Goal: Task Accomplishment & Management: Use online tool/utility

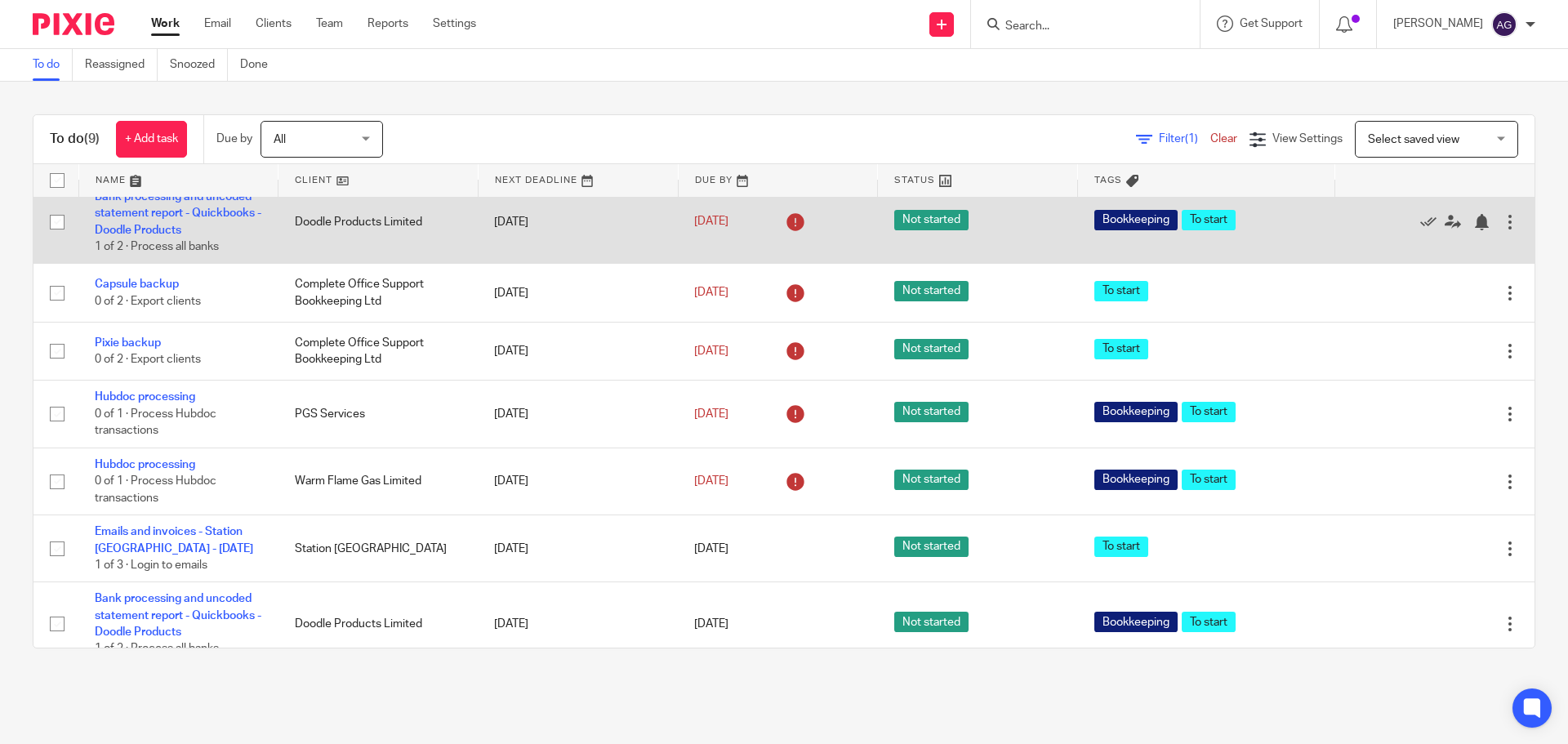
scroll to position [252, 0]
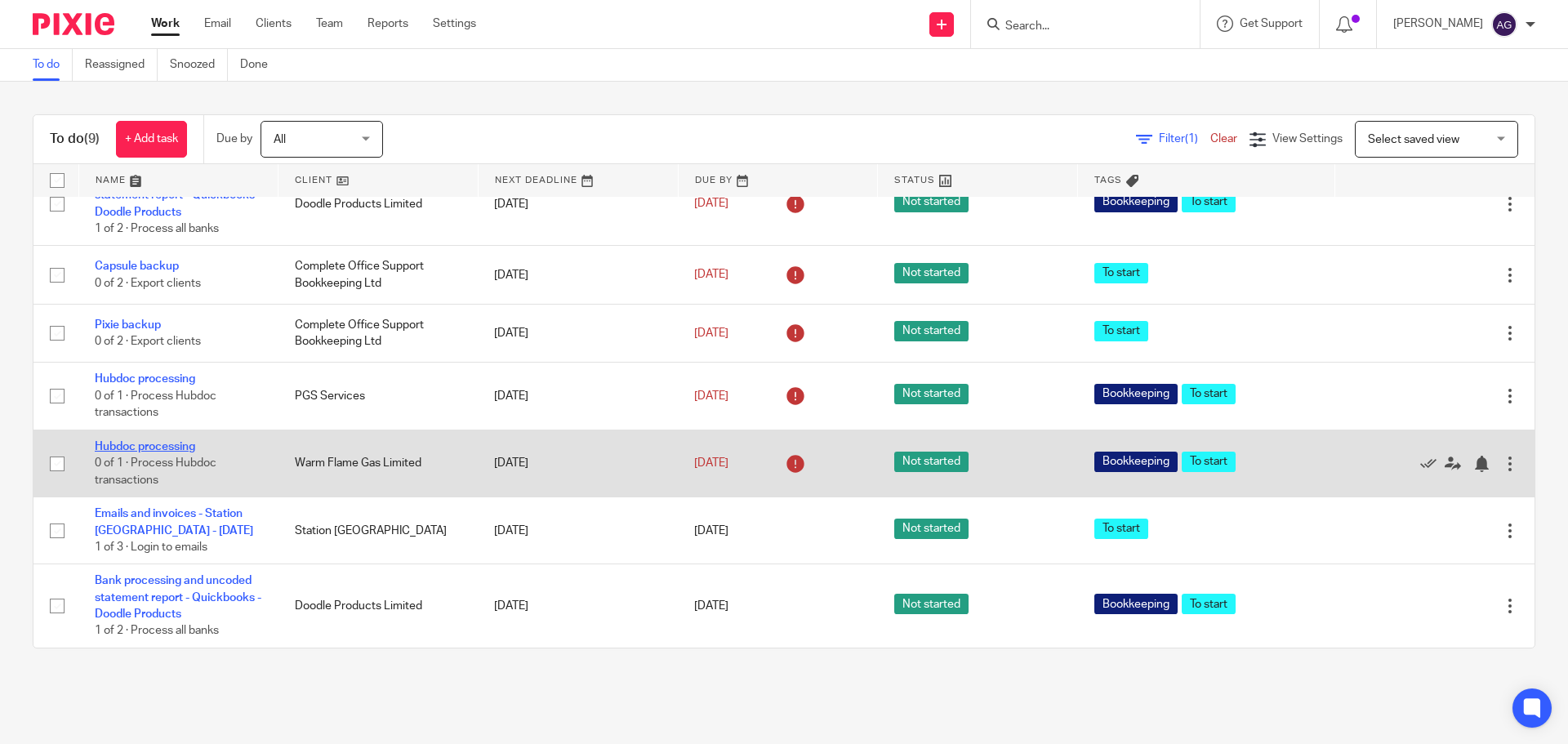
click at [134, 447] on link "Hubdoc processing" at bounding box center [145, 447] width 101 height 11
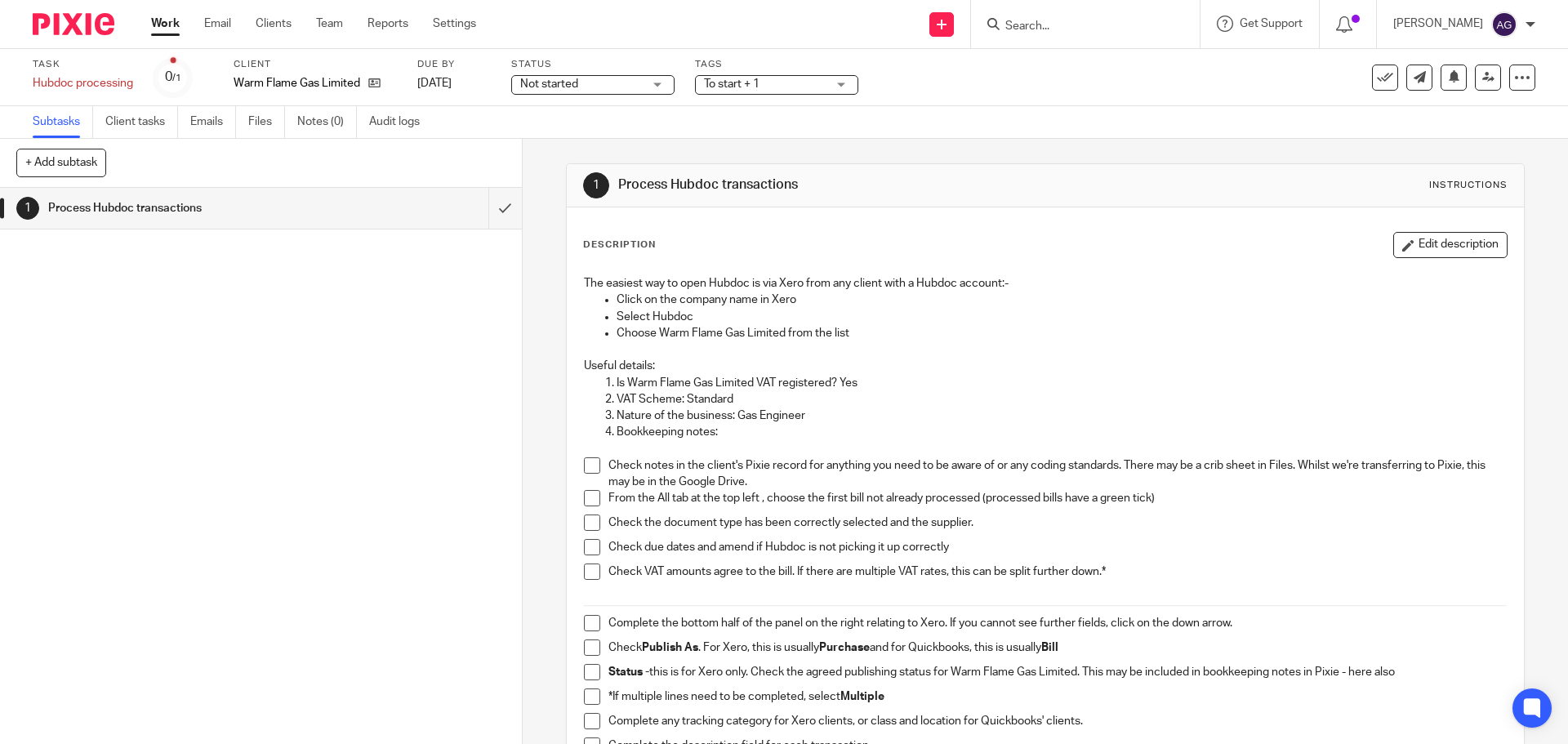
click at [589, 468] on span at bounding box center [592, 465] width 17 height 17
click at [584, 496] on span at bounding box center [592, 498] width 17 height 17
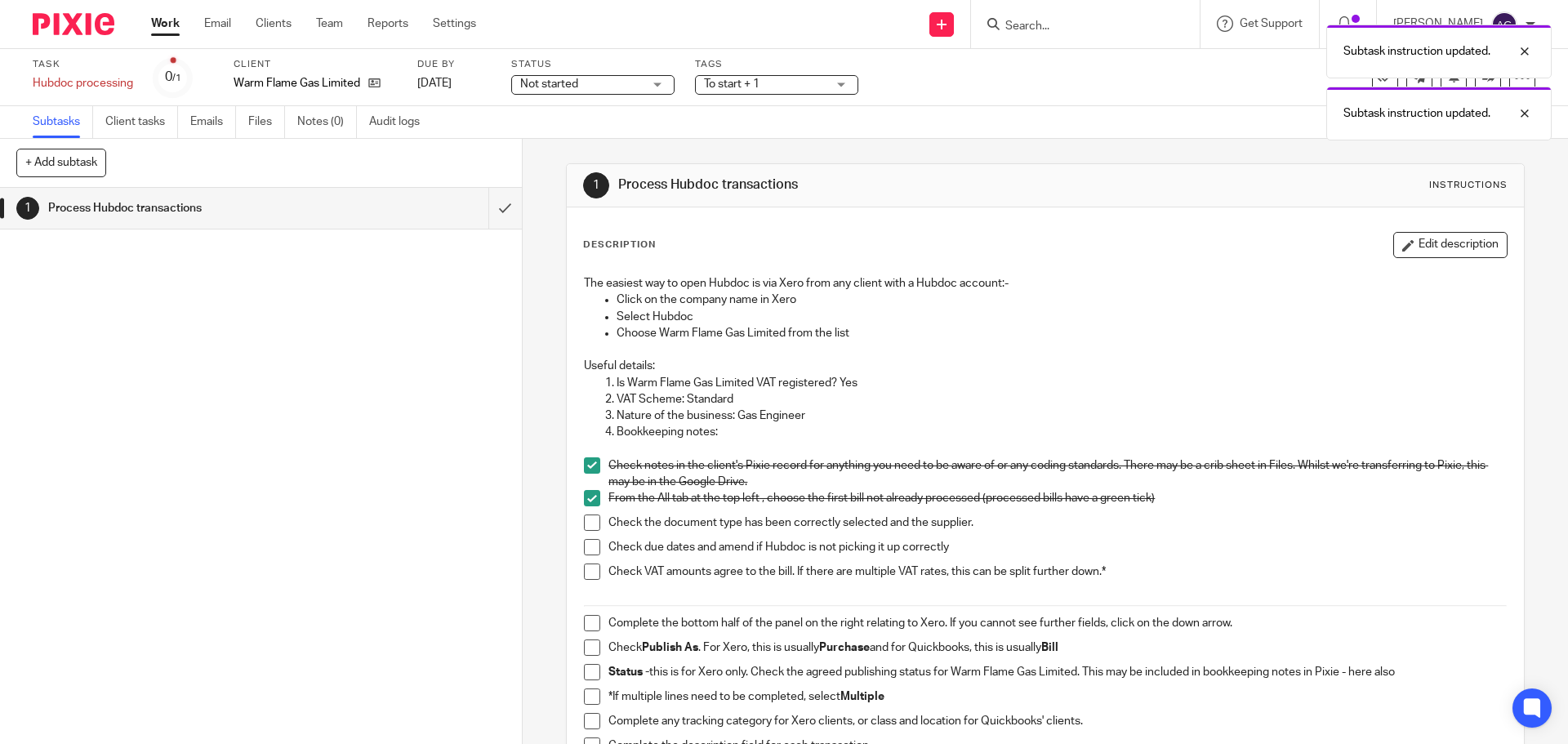
click at [584, 523] on span at bounding box center [592, 522] width 17 height 17
click at [584, 545] on span at bounding box center [592, 547] width 17 height 17
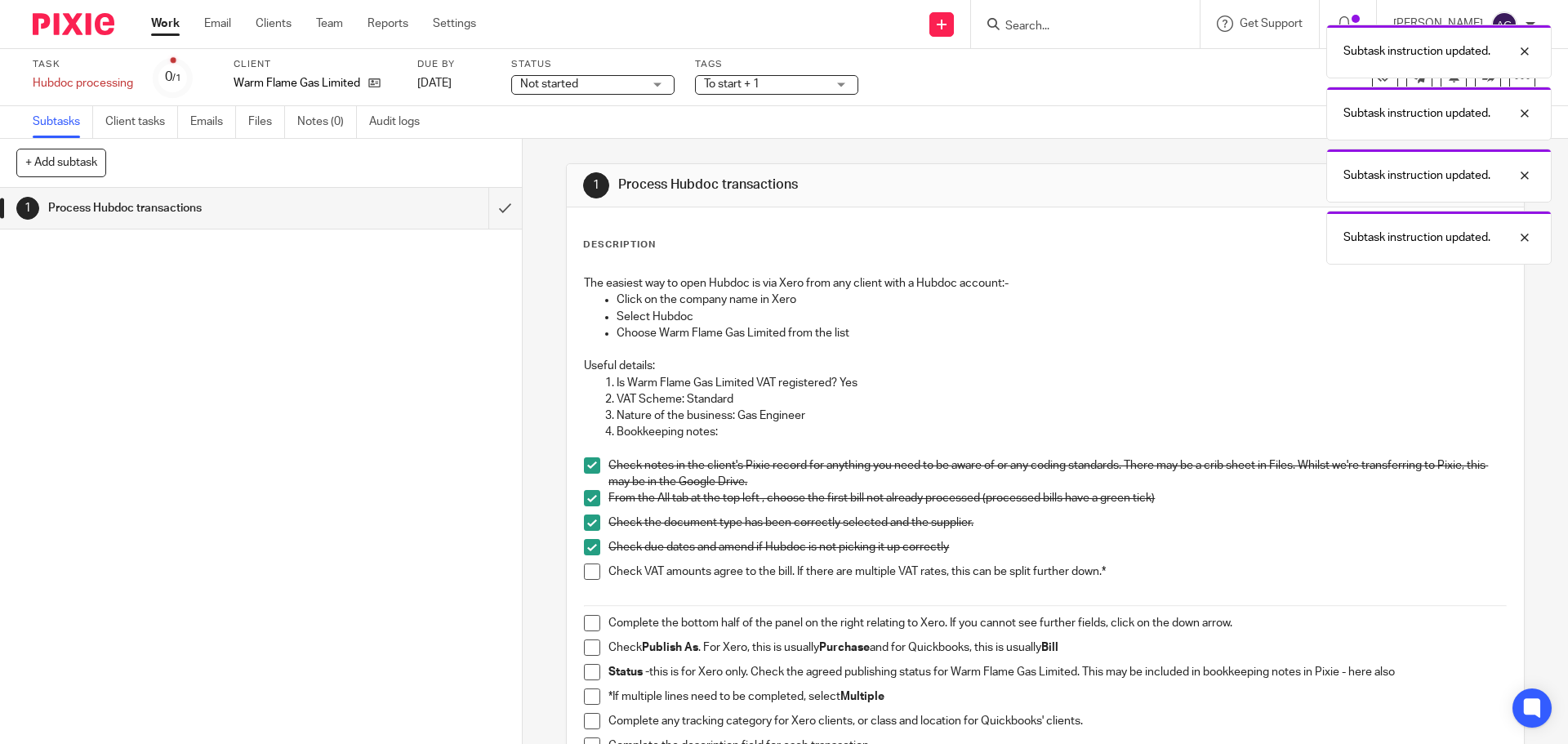
click at [589, 567] on span at bounding box center [592, 572] width 17 height 17
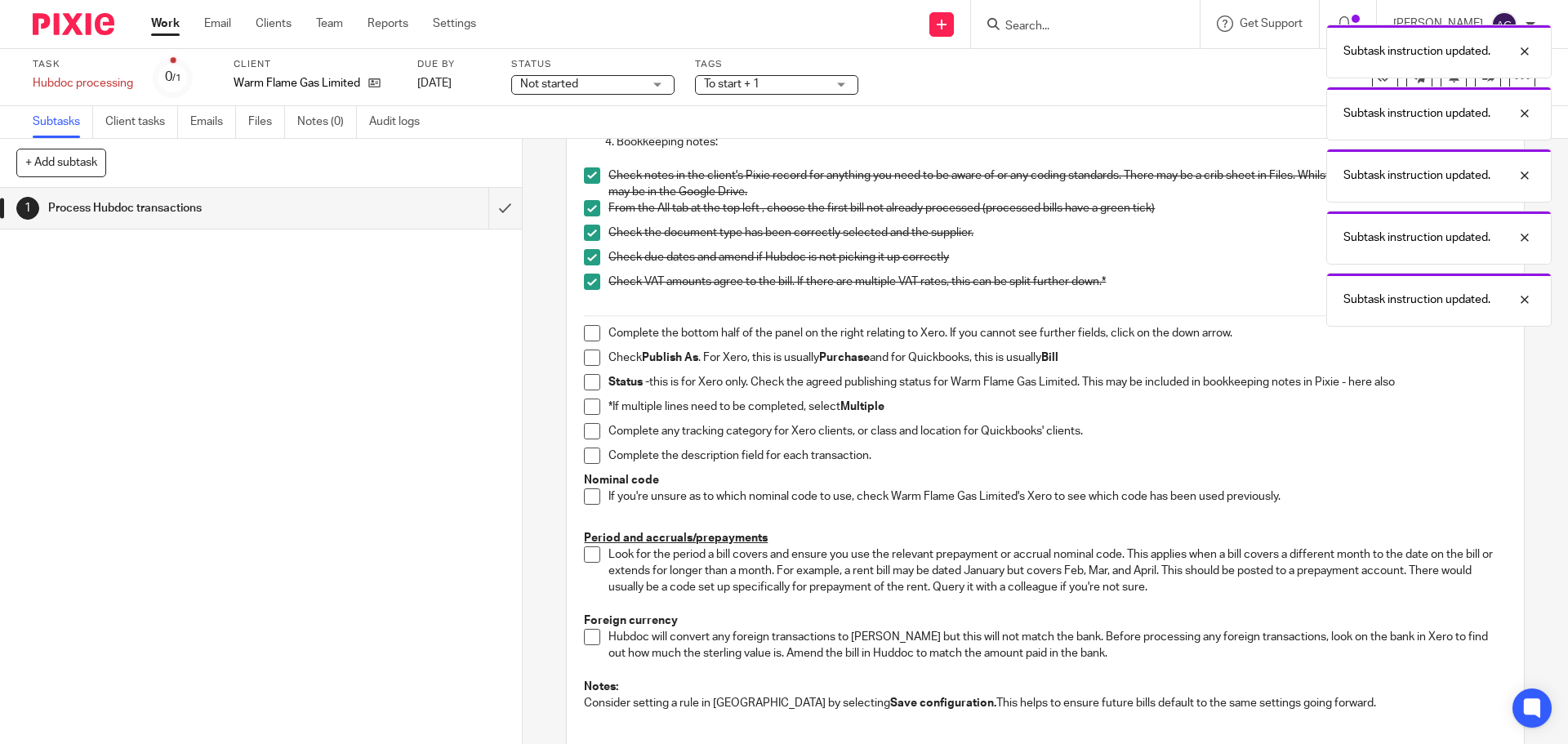
scroll to position [327, 0]
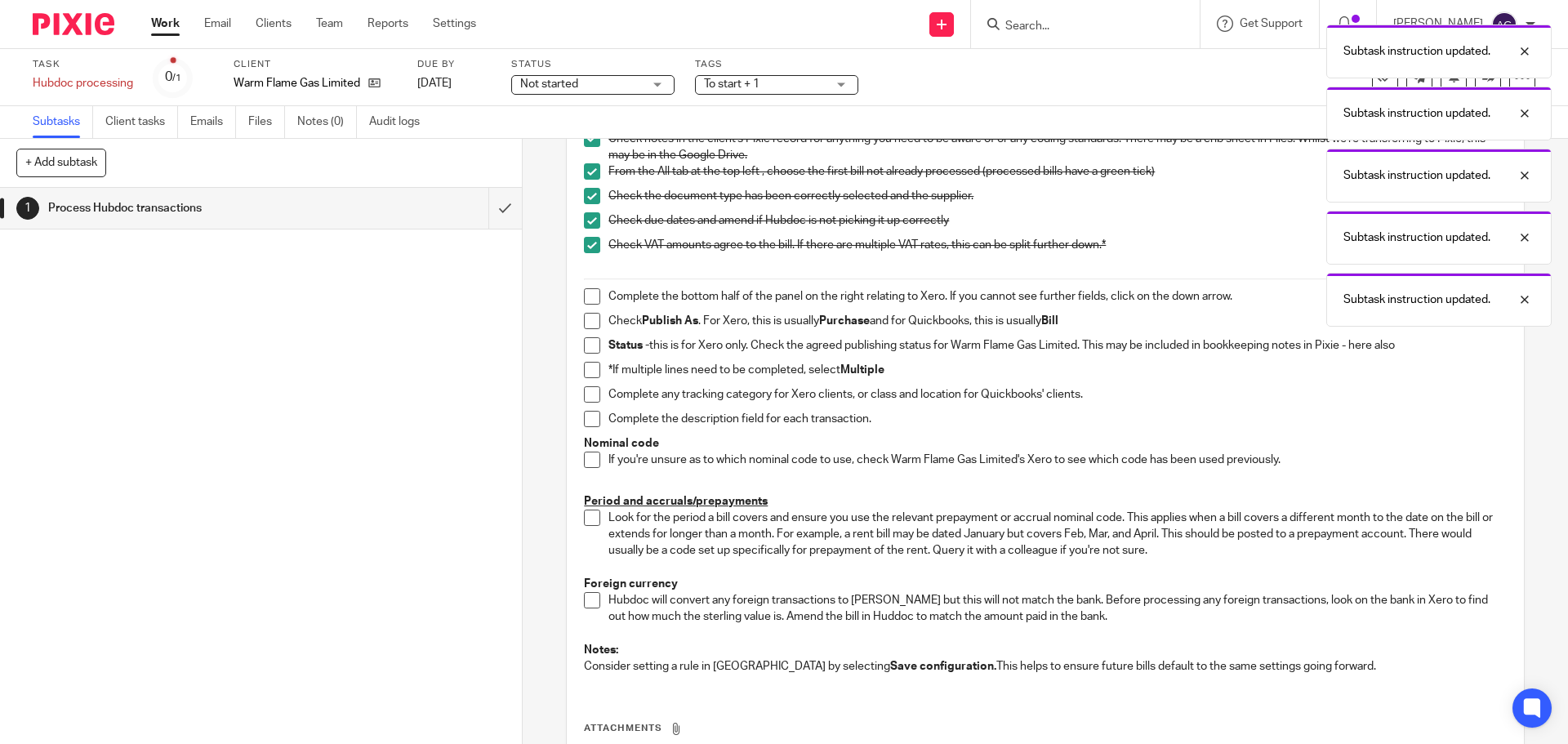
click at [584, 297] on span at bounding box center [592, 297] width 17 height 17
click at [595, 332] on li "Check Publish As . For Xero, this is usually Purchase and for Quickbooks, this …" at bounding box center [1045, 326] width 922 height 25
click at [584, 319] on span at bounding box center [592, 321] width 17 height 17
click at [584, 344] on span at bounding box center [592, 345] width 17 height 17
click at [584, 359] on li "Status - this is for Xero only. Check the agreed publishing status for Warm Fla…" at bounding box center [1045, 349] width 922 height 25
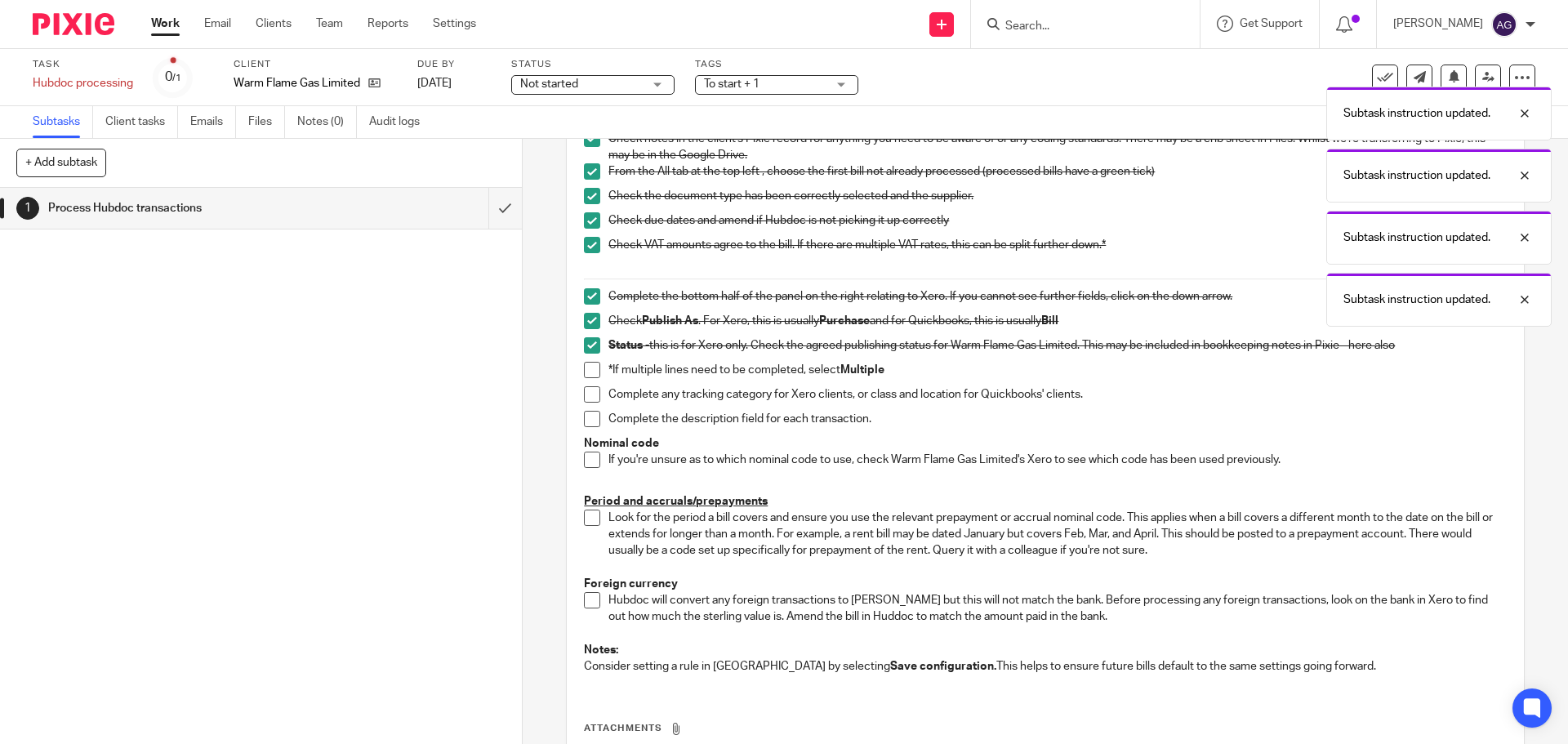
click at [589, 373] on span at bounding box center [592, 370] width 17 height 17
click at [584, 400] on span at bounding box center [592, 395] width 17 height 17
click at [585, 428] on li "Complete the description field for each transaction." at bounding box center [1045, 424] width 922 height 25
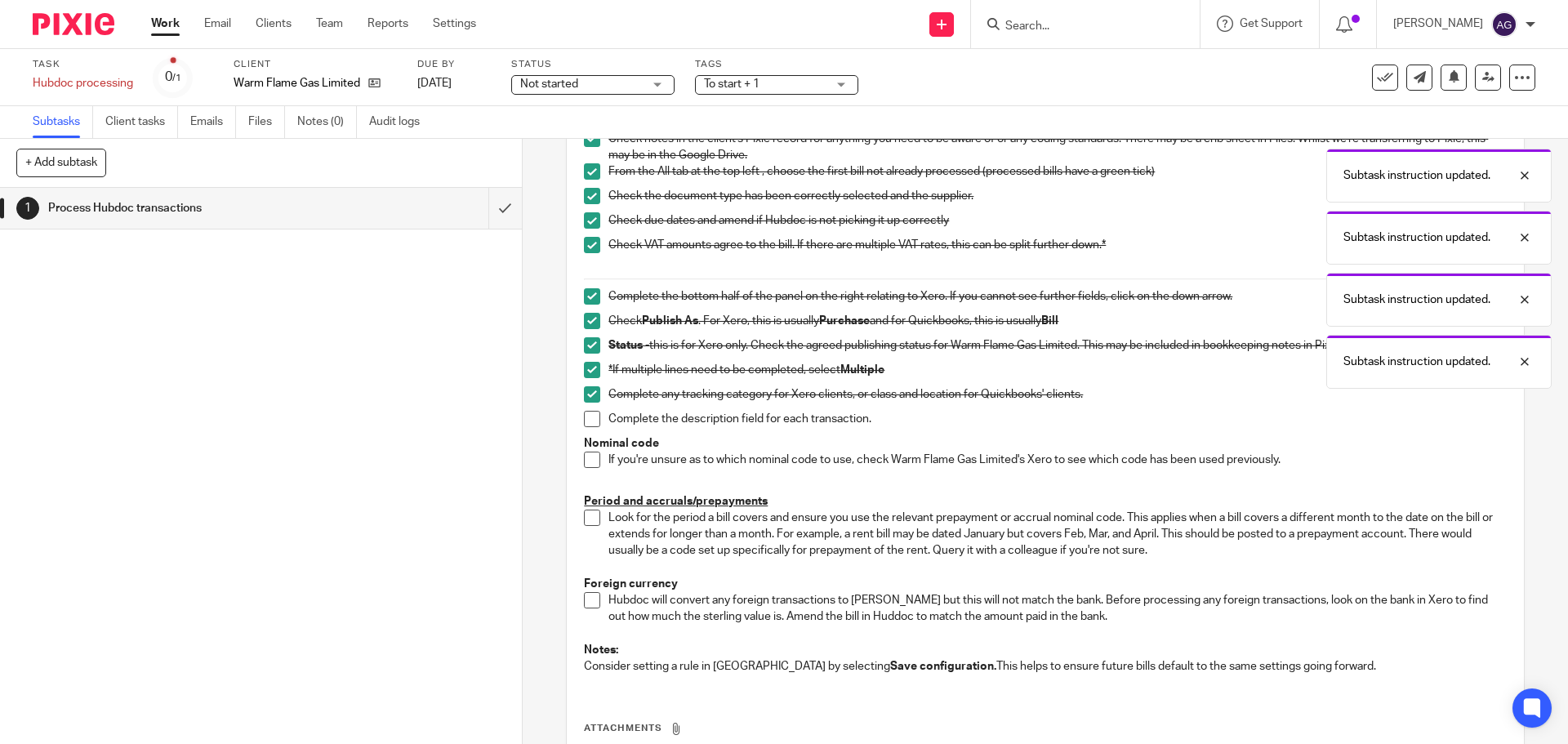
click at [587, 417] on span at bounding box center [592, 419] width 17 height 17
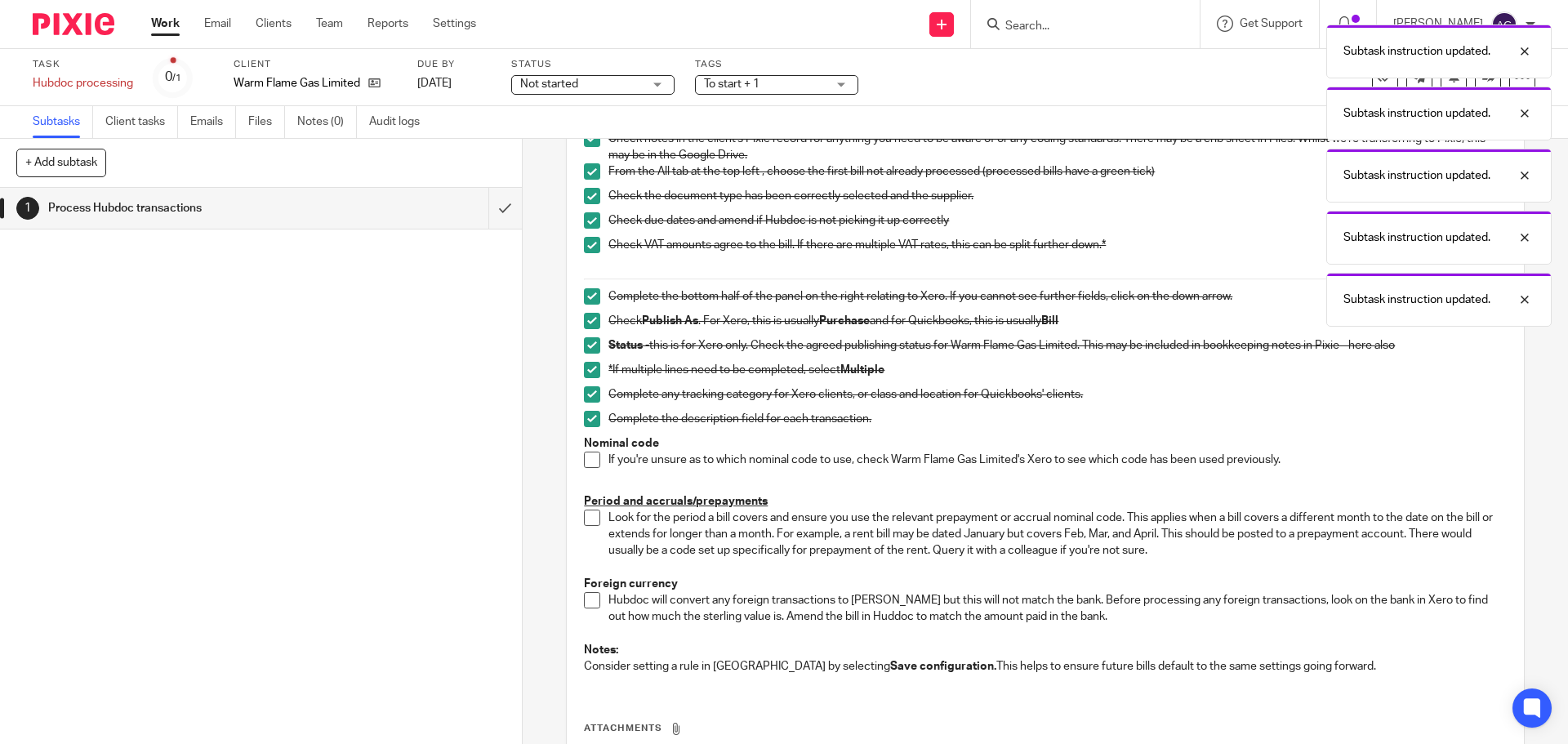
click at [584, 457] on span at bounding box center [592, 460] width 17 height 17
click at [584, 518] on span at bounding box center [592, 518] width 17 height 17
click at [584, 599] on span at bounding box center [592, 600] width 17 height 17
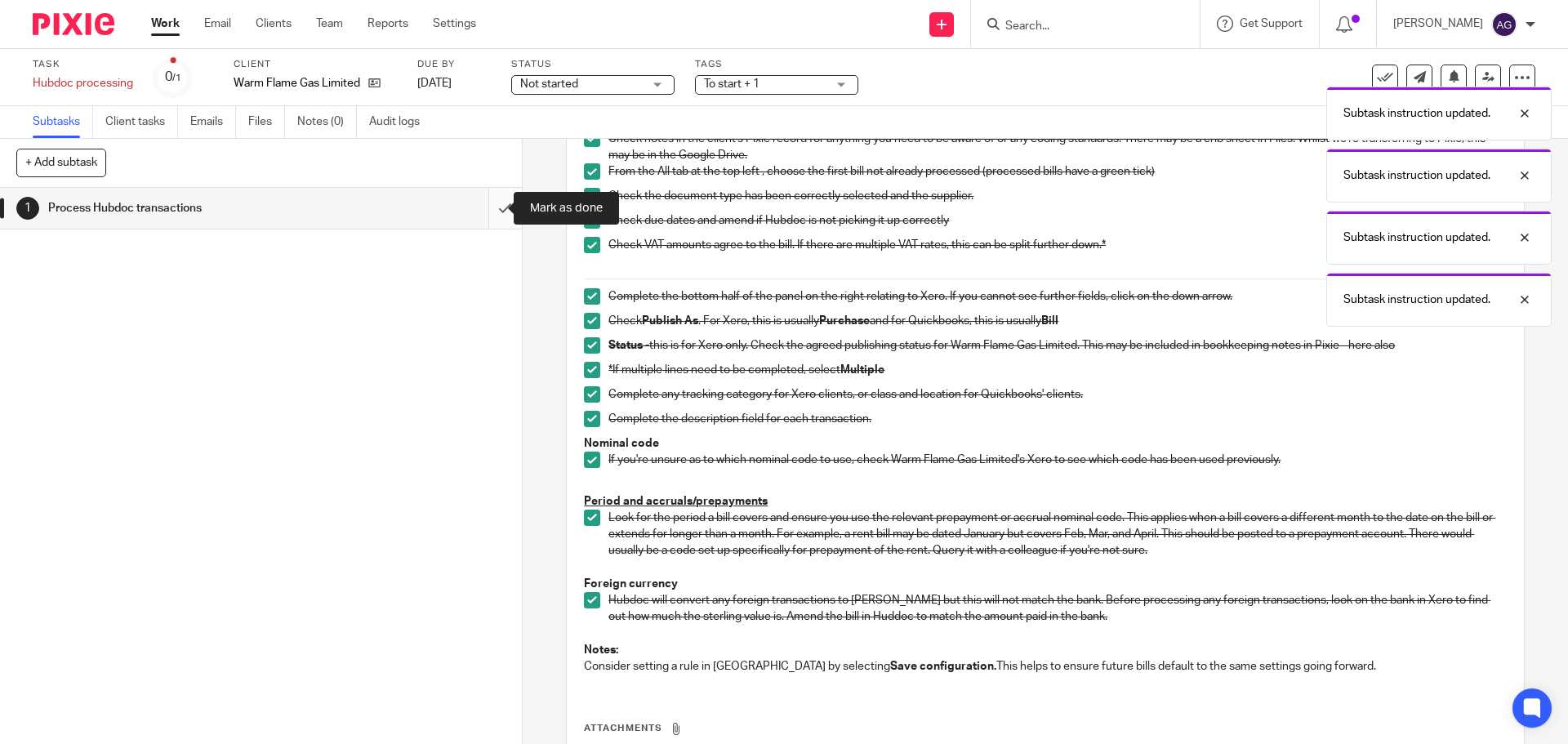
click at [481, 207] on input "submit" at bounding box center [261, 208] width 522 height 41
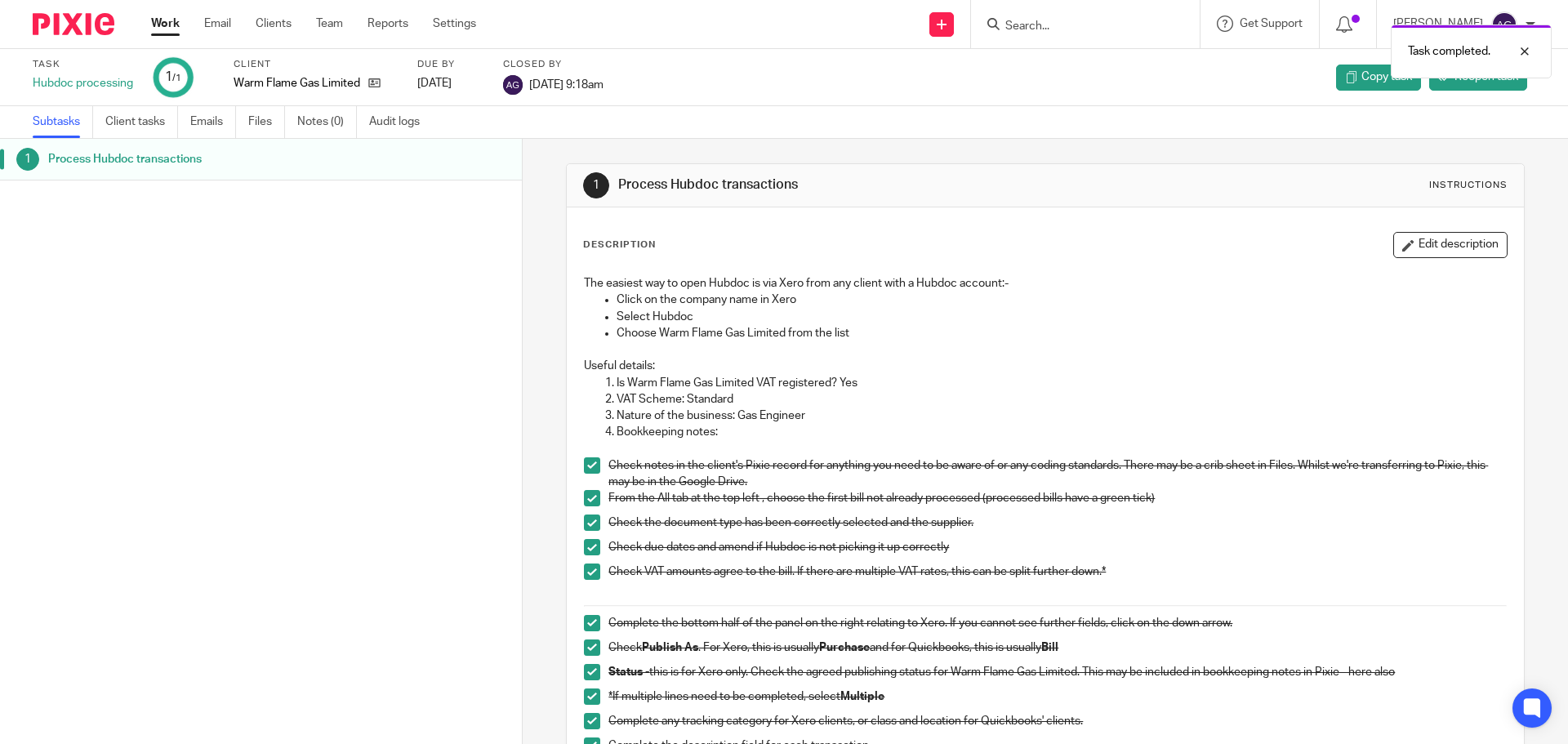
click at [72, 24] on img at bounding box center [73, 24] width 82 height 22
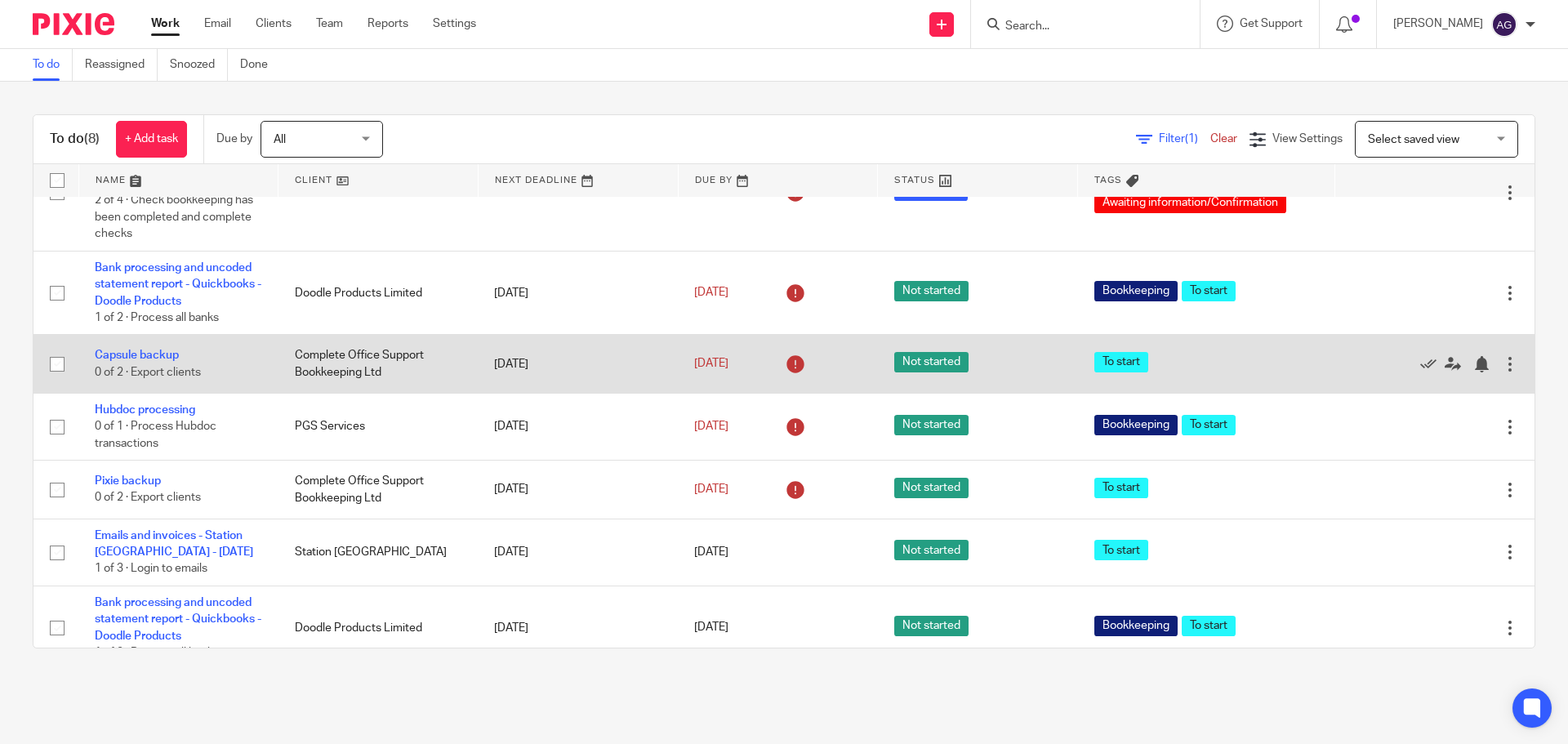
scroll to position [185, 0]
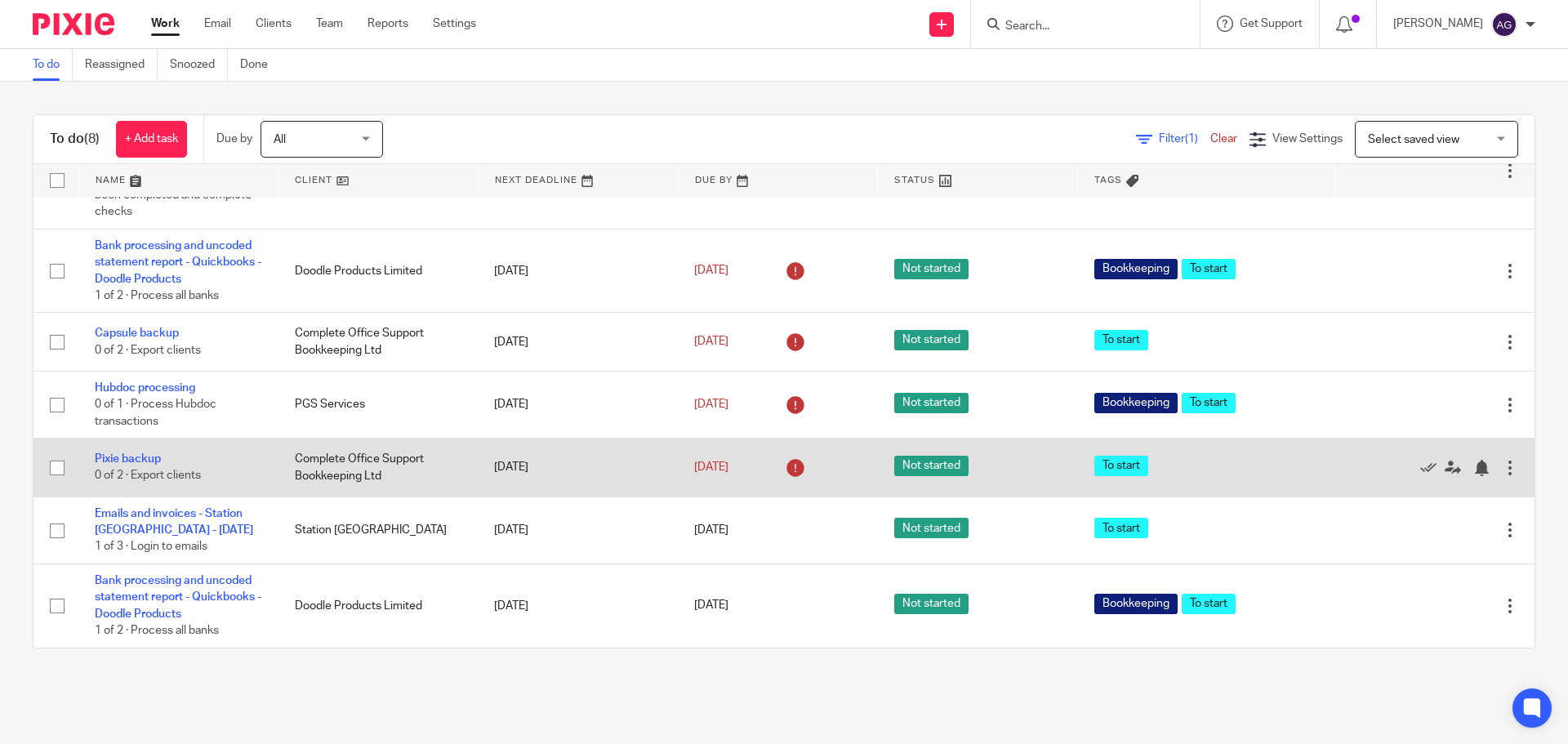
click at [124, 448] on td "Pixie backup 0 of 2 · Export clients" at bounding box center [178, 468] width 200 height 58
click at [121, 457] on link "Pixie backup" at bounding box center [127, 459] width 66 height 11
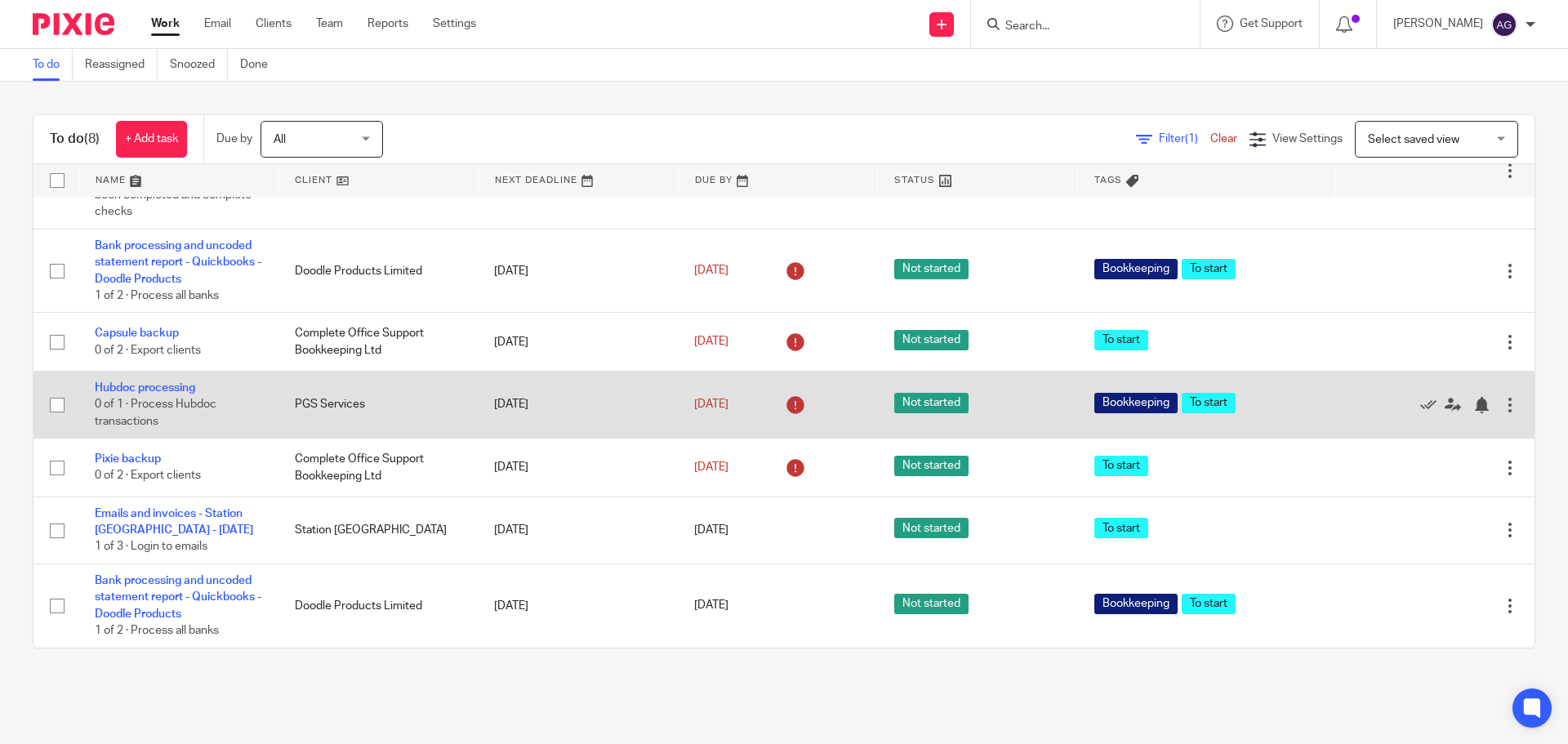
scroll to position [185, 0]
click at [143, 385] on link "Hubdoc processing" at bounding box center [145, 387] width 101 height 11
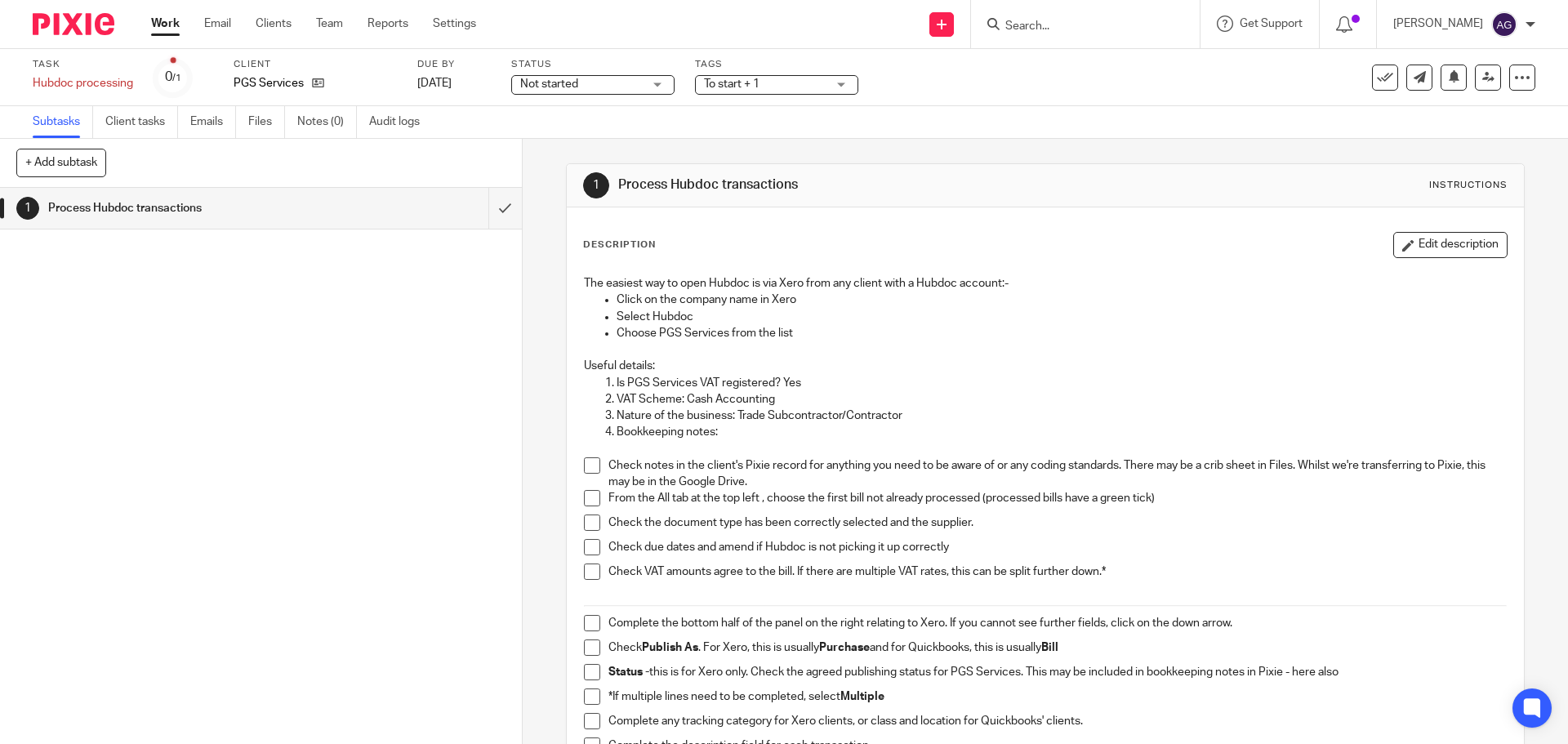
click at [590, 469] on span at bounding box center [592, 465] width 17 height 17
click at [589, 495] on span at bounding box center [592, 498] width 17 height 17
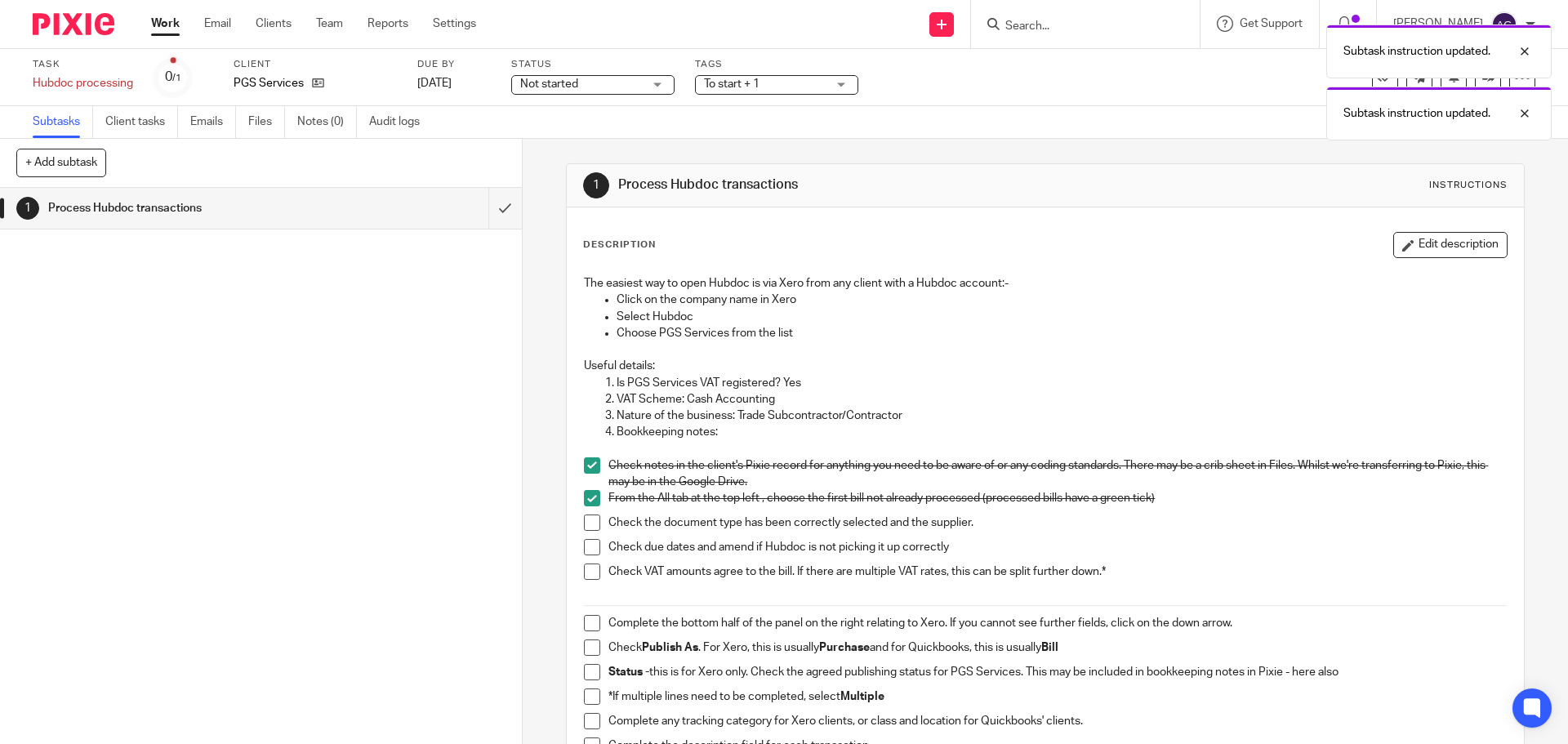
click at [587, 522] on span at bounding box center [592, 522] width 17 height 17
click at [589, 542] on span at bounding box center [592, 547] width 17 height 17
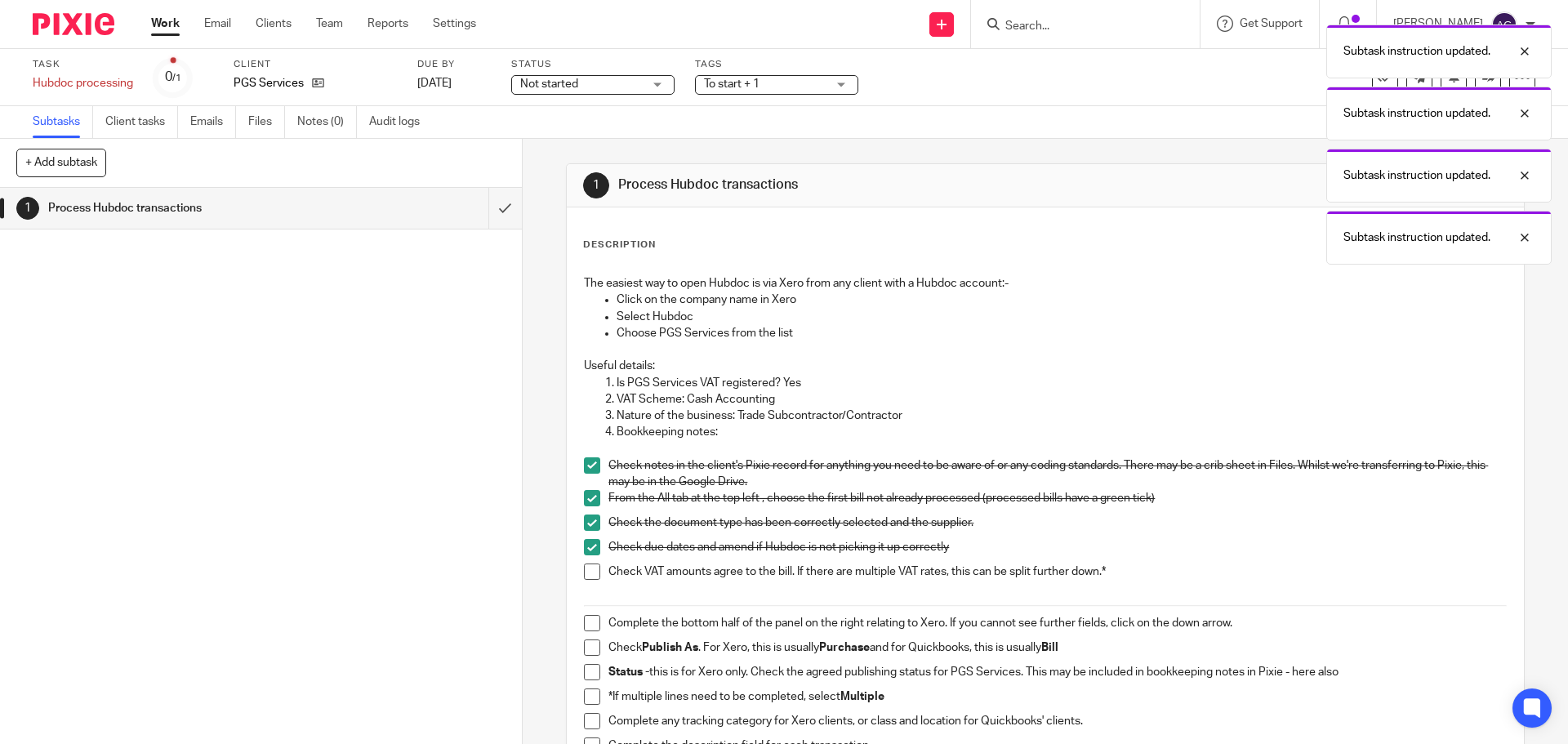
click at [589, 572] on span at bounding box center [592, 572] width 17 height 17
click at [588, 622] on span at bounding box center [592, 623] width 17 height 17
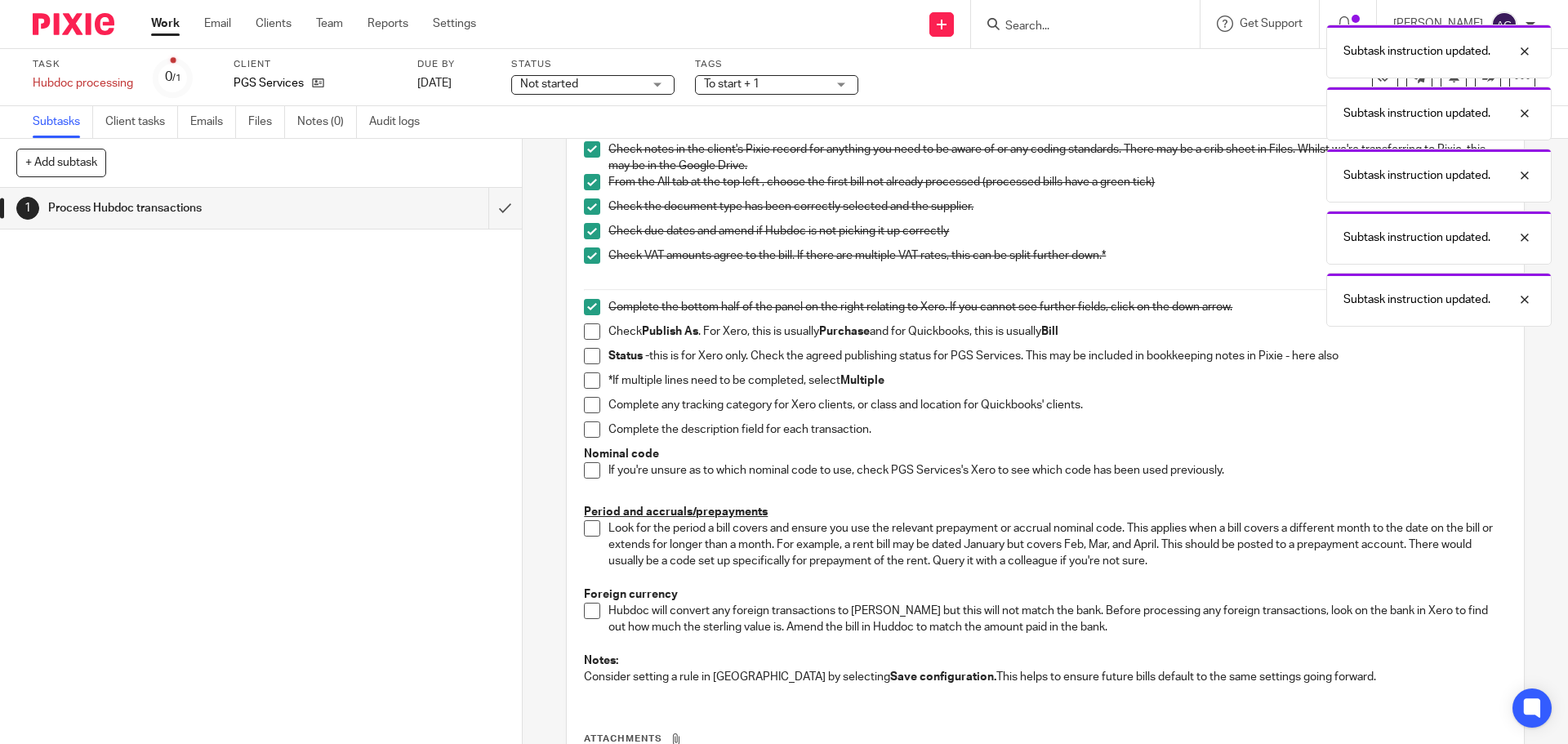
scroll to position [327, 0]
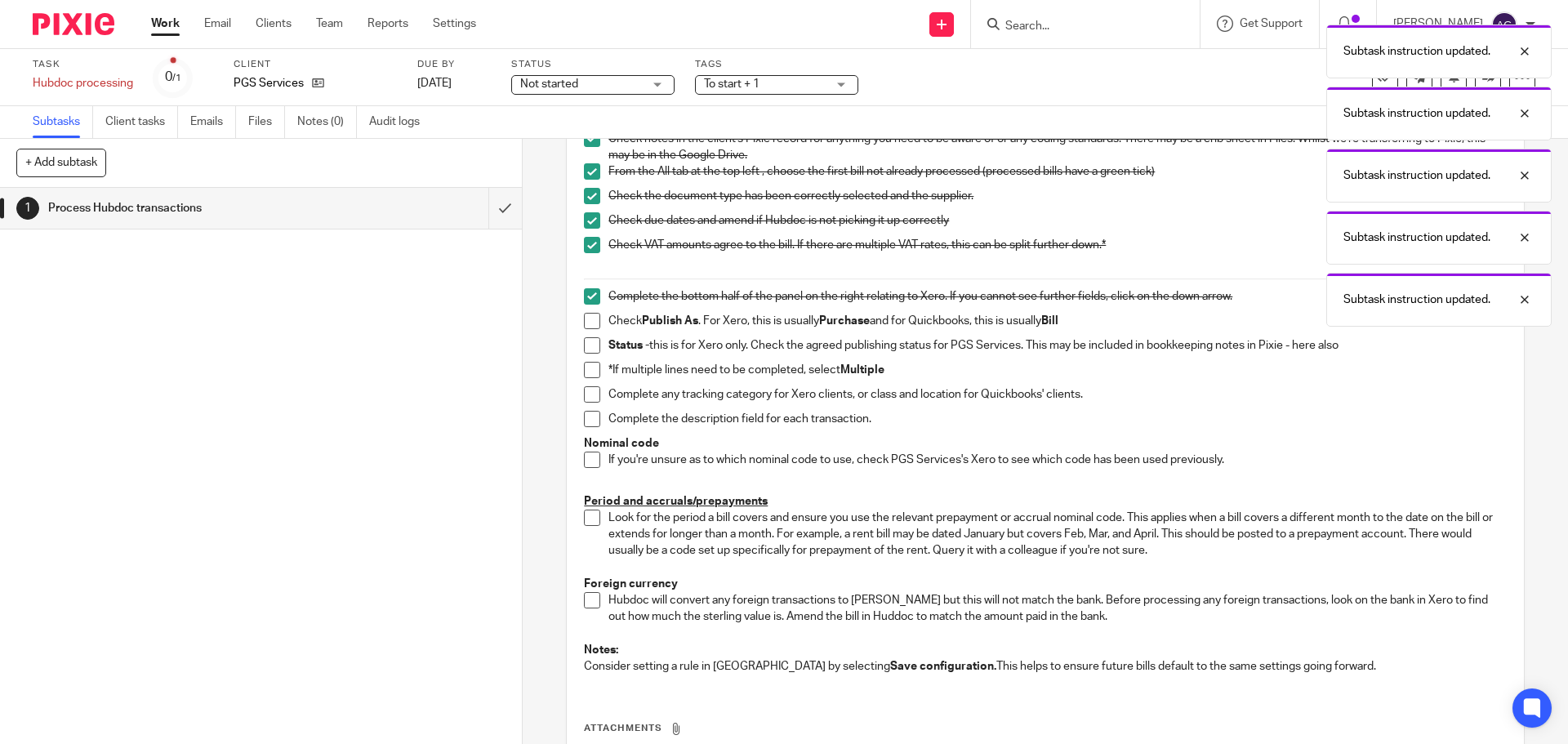
click at [587, 318] on span at bounding box center [592, 321] width 17 height 17
click at [587, 349] on span at bounding box center [592, 345] width 17 height 17
click at [590, 378] on span at bounding box center [592, 370] width 17 height 17
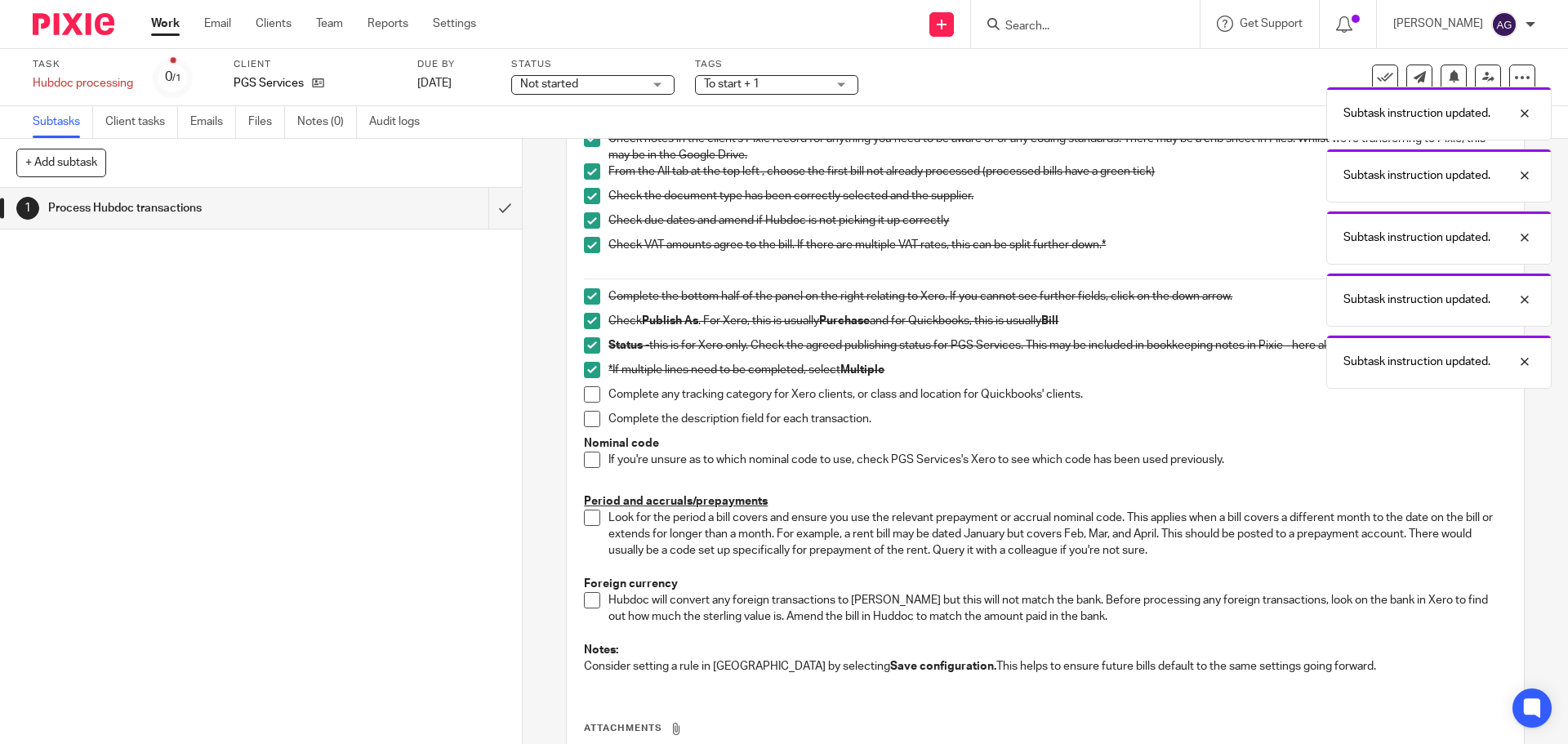
click at [590, 397] on span at bounding box center [592, 395] width 17 height 17
click at [584, 424] on span at bounding box center [592, 419] width 17 height 17
click at [589, 463] on span at bounding box center [592, 460] width 17 height 17
drag, startPoint x: 589, startPoint y: 519, endPoint x: 588, endPoint y: 532, distance: 13.0
click at [589, 519] on span at bounding box center [592, 518] width 17 height 17
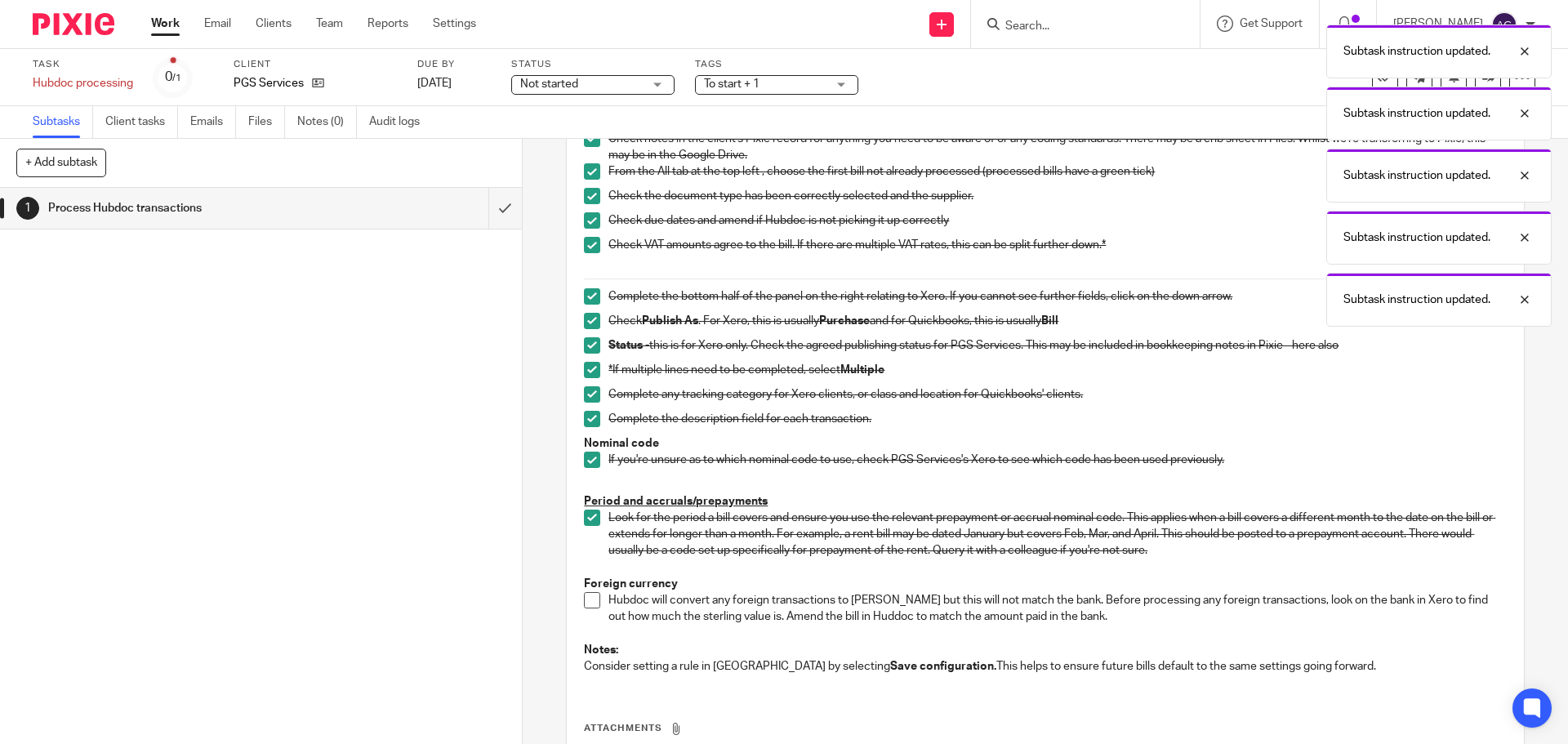
click at [589, 597] on span at bounding box center [592, 600] width 17 height 17
click at [477, 206] on input "submit" at bounding box center [261, 208] width 522 height 41
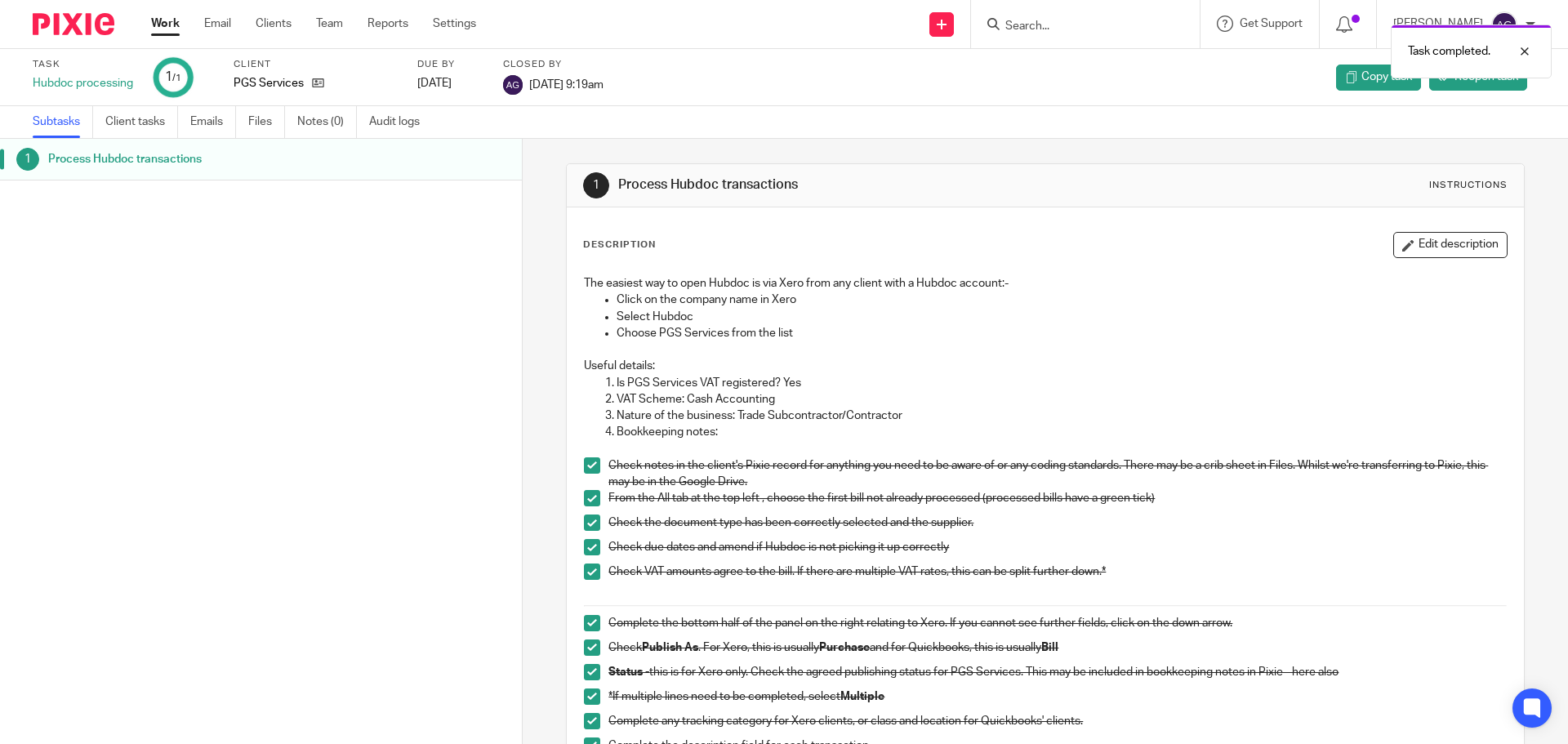
click at [76, 11] on div at bounding box center [67, 24] width 135 height 49
click at [64, 24] on img at bounding box center [73, 24] width 82 height 22
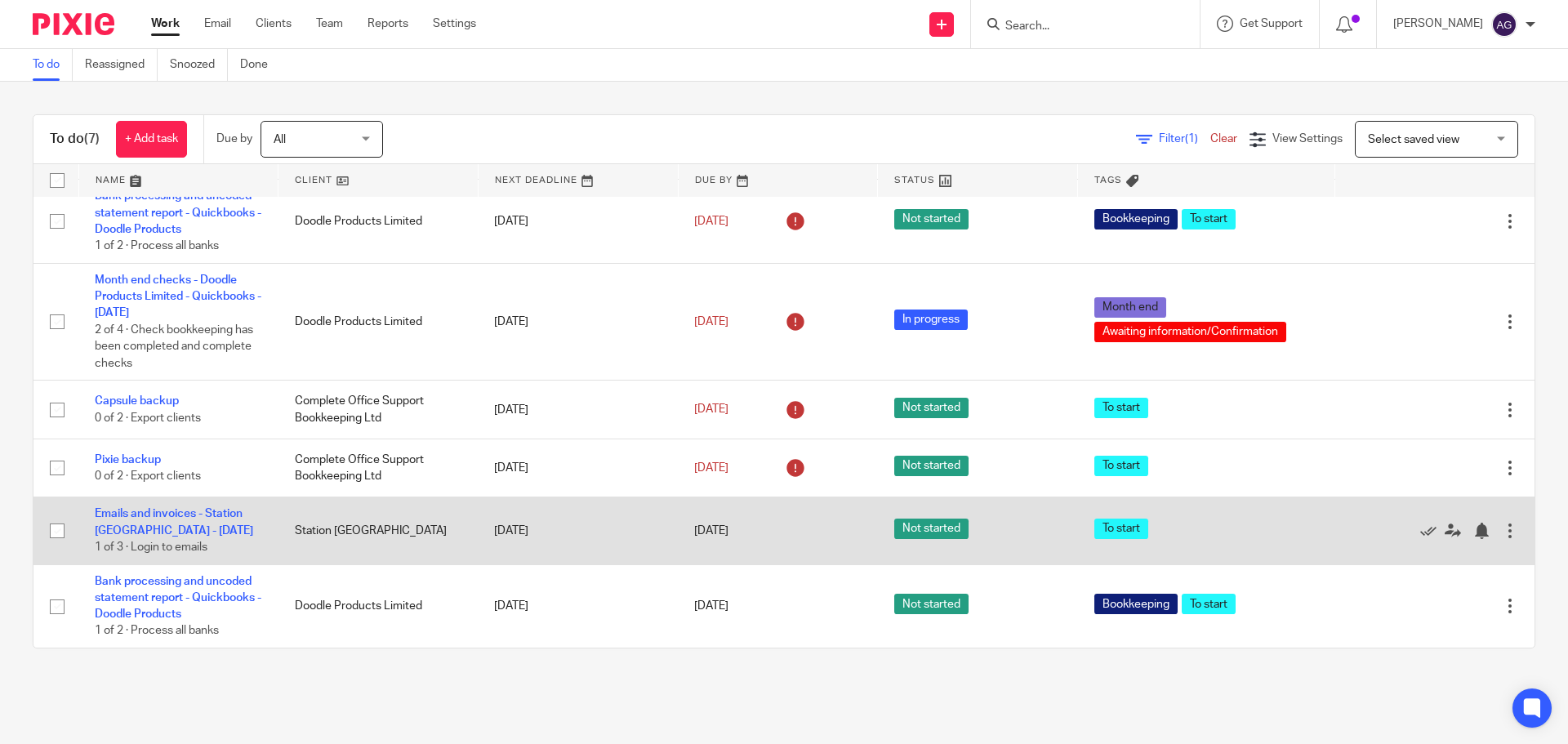
scroll to position [117, 0]
click at [189, 515] on link "Emails and invoices - Station [GEOGRAPHIC_DATA] - [DATE]" at bounding box center [174, 522] width 159 height 27
